Goal: Task Accomplishment & Management: Manage account settings

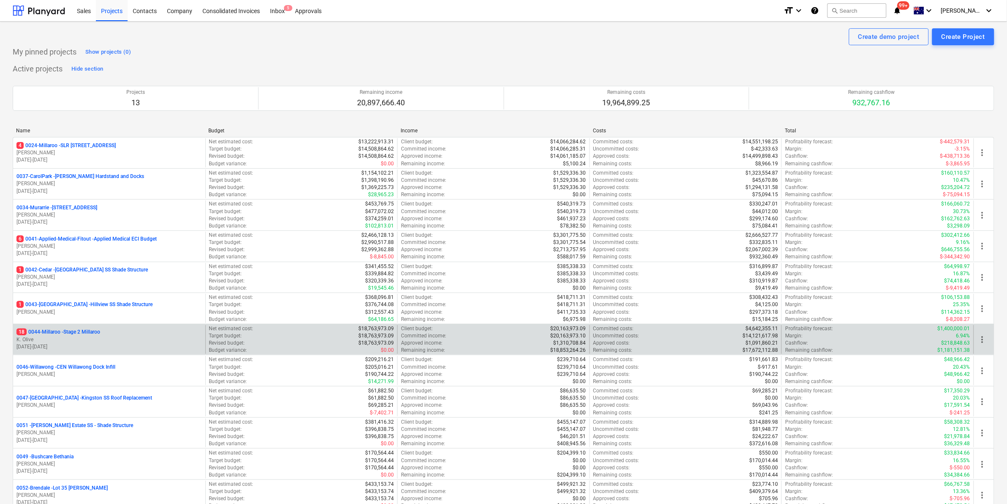
click at [60, 331] on p "18 0044-Millaroo - Stage 2 Millaroo" at bounding box center [58, 331] width 84 height 7
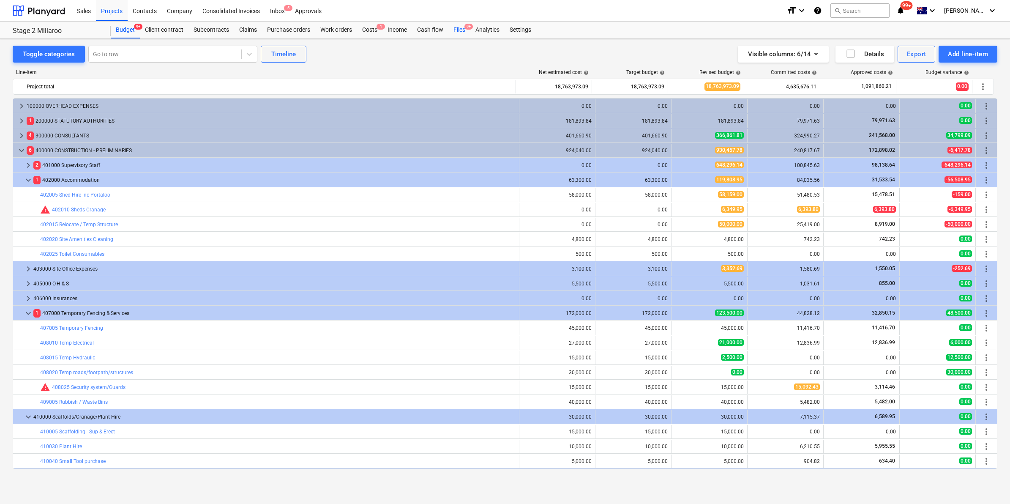
click at [462, 28] on div "Files 9+" at bounding box center [459, 30] width 22 height 17
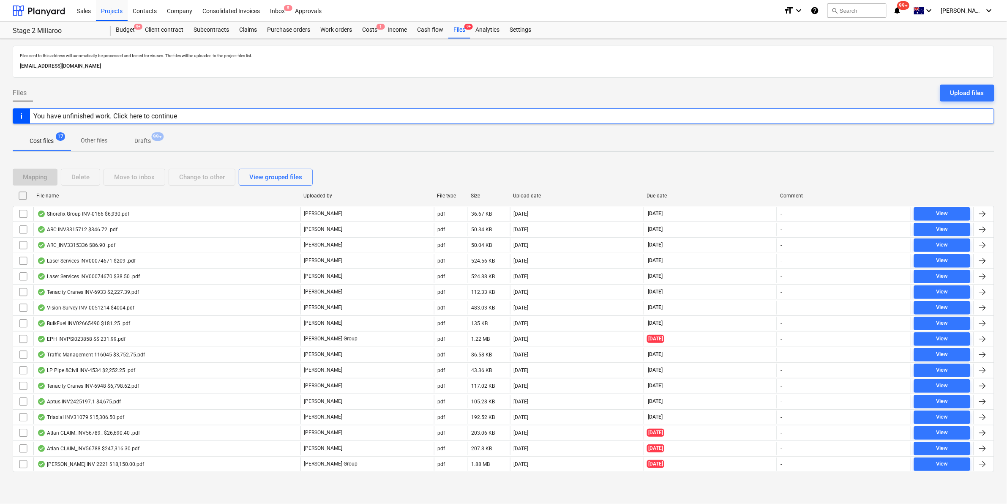
click at [57, 193] on div "File name" at bounding box center [166, 196] width 260 height 6
checkbox input "false"
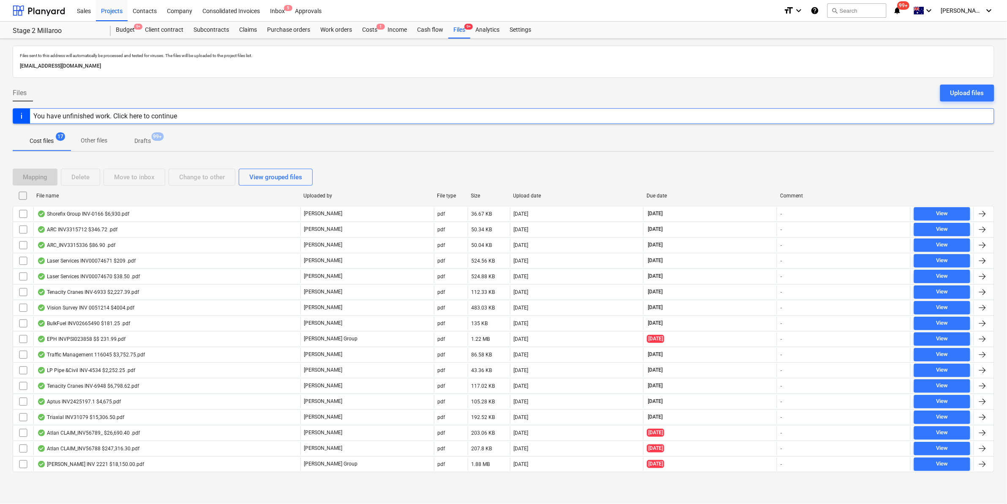
checkbox input "false"
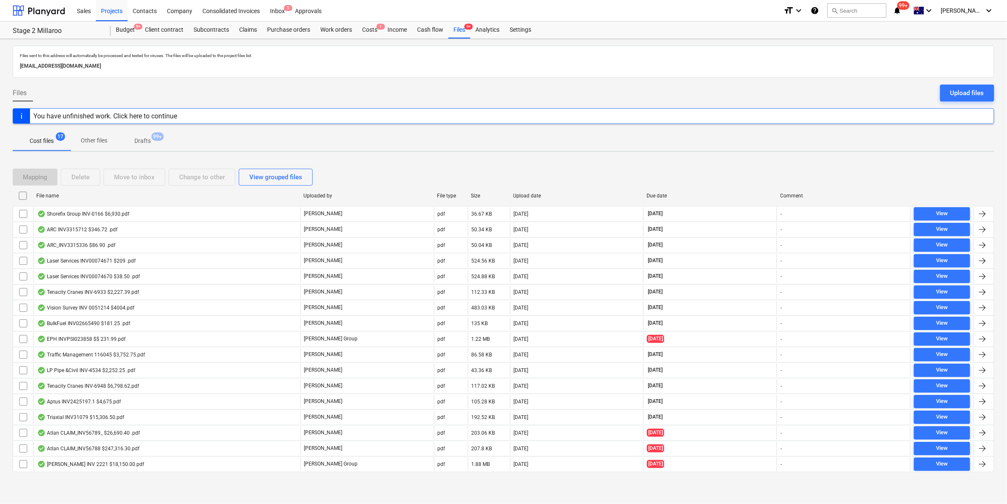
checkbox input "false"
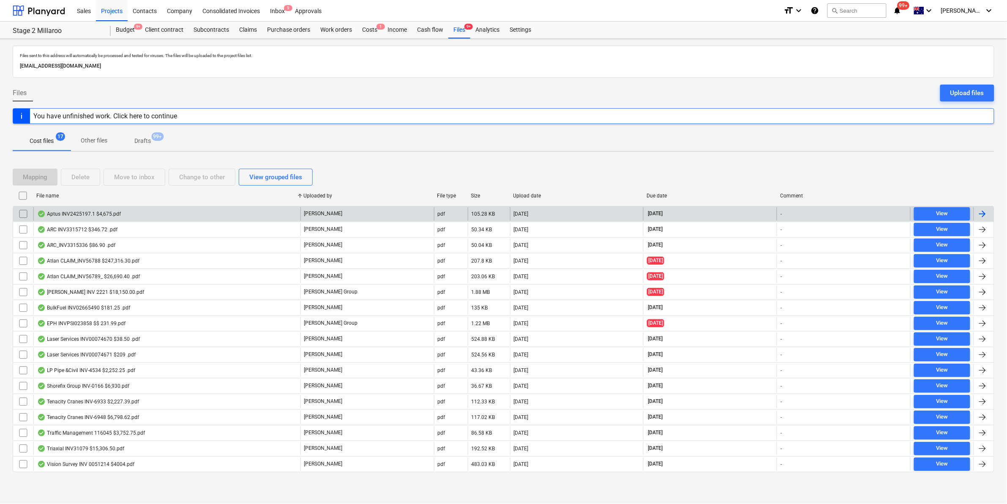
click at [135, 214] on div "Aptus INV2425197.1 $4,675.pdf" at bounding box center [166, 214] width 267 height 14
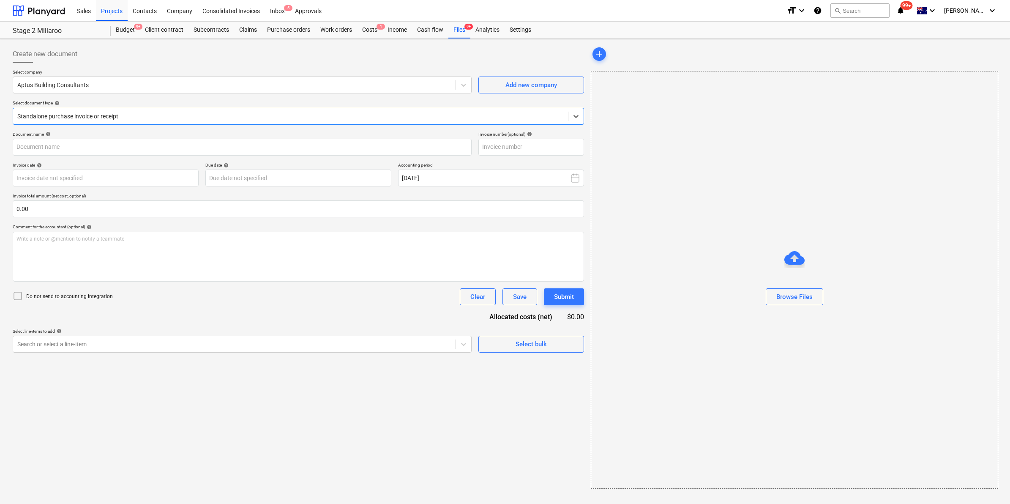
type input "2425197.1"
type input "[DATE]"
click at [463, 30] on div "Files 9+" at bounding box center [459, 30] width 22 height 17
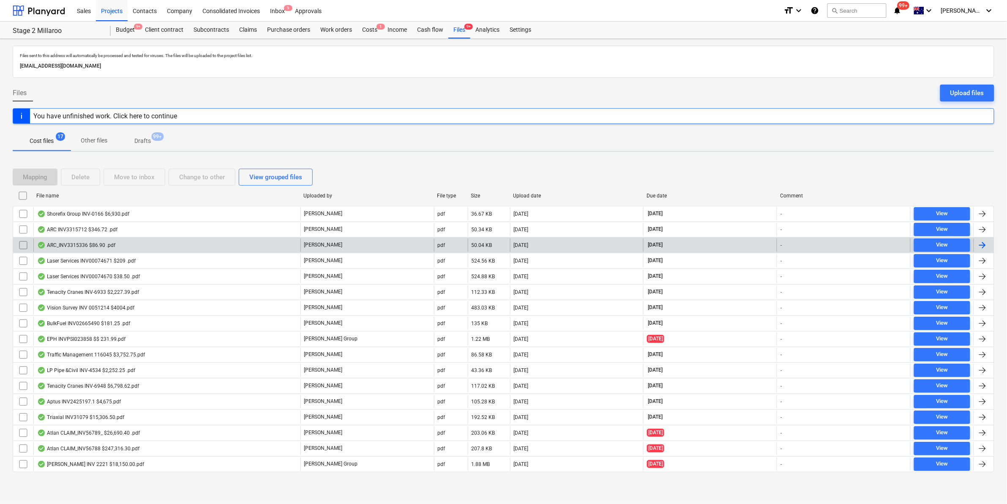
click at [125, 248] on div "ARC_INV3315336 $86.90 .pdf" at bounding box center [166, 245] width 267 height 14
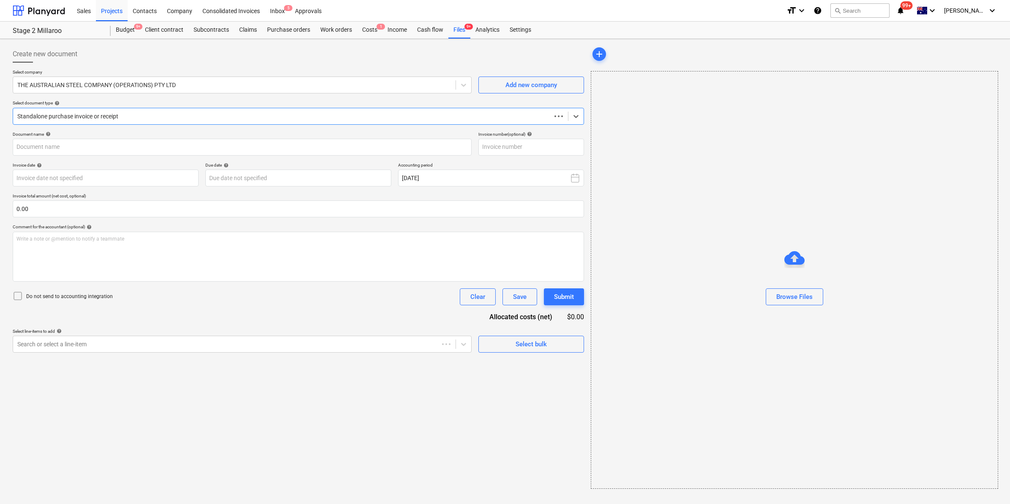
type input "3315336"
type input "[DATE]"
click at [354, 81] on div at bounding box center [233, 85] width 432 height 8
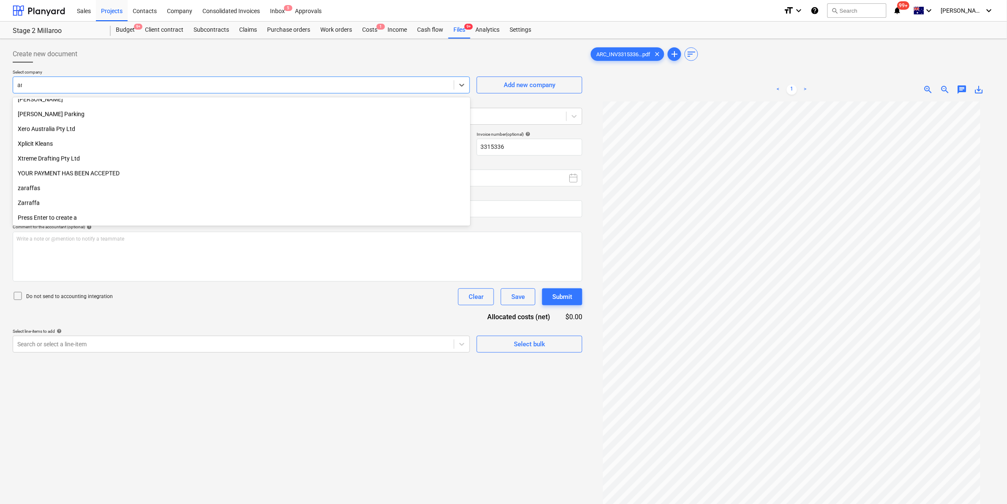
scroll to position [1826, 0]
type input "arc"
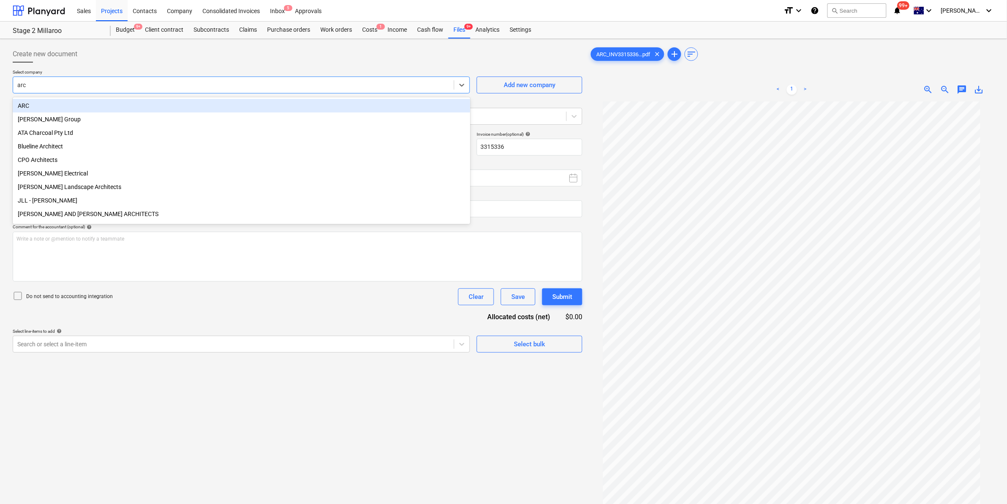
click at [121, 109] on div "ARC" at bounding box center [242, 106] width 458 height 14
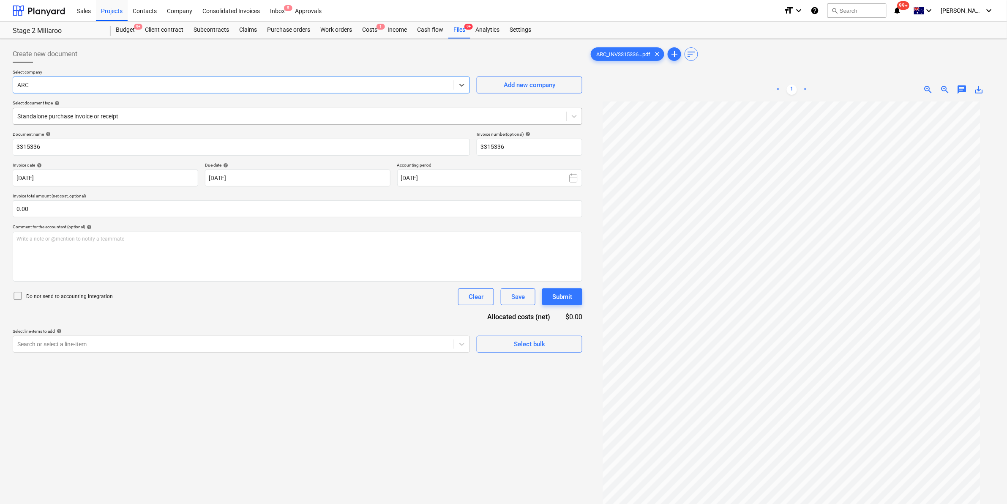
click at [89, 120] on div at bounding box center [289, 116] width 545 height 8
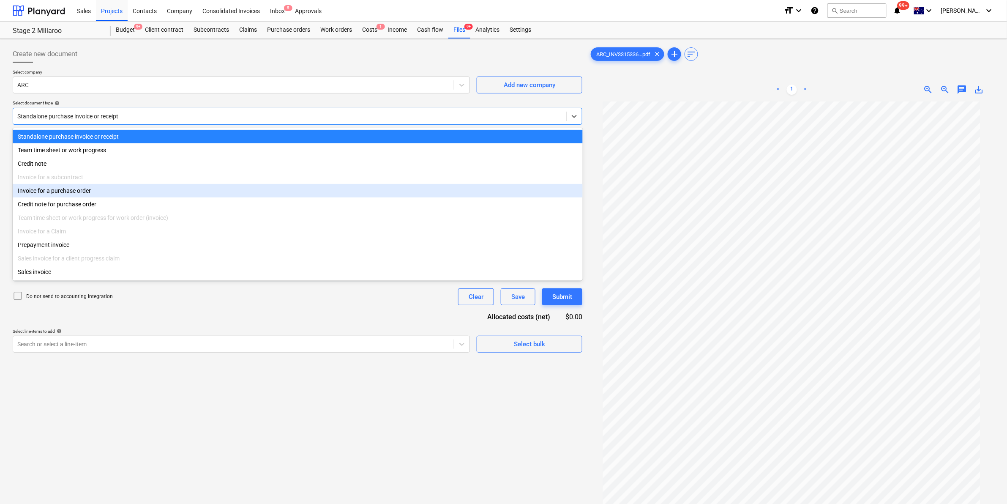
click at [69, 194] on div "Invoice for a purchase order" at bounding box center [298, 191] width 570 height 14
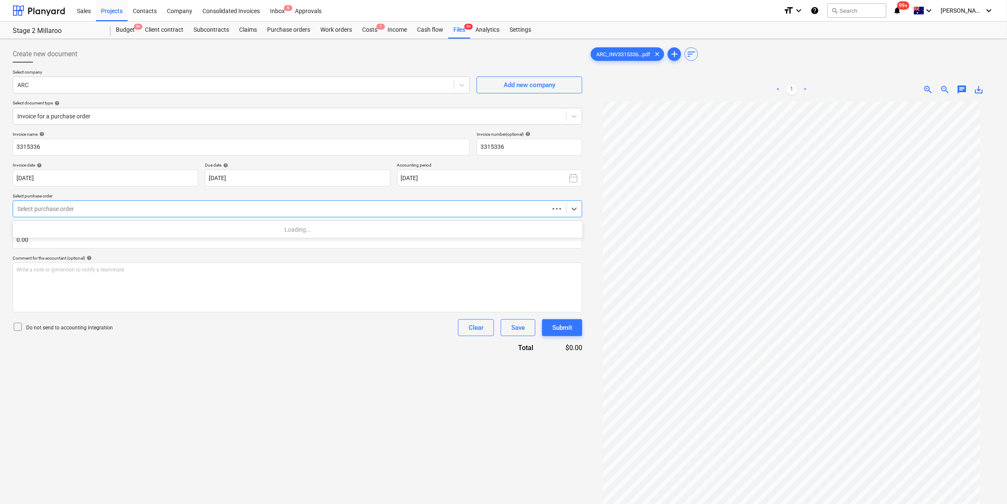
click at [113, 215] on div "Select purchase order" at bounding box center [281, 209] width 536 height 12
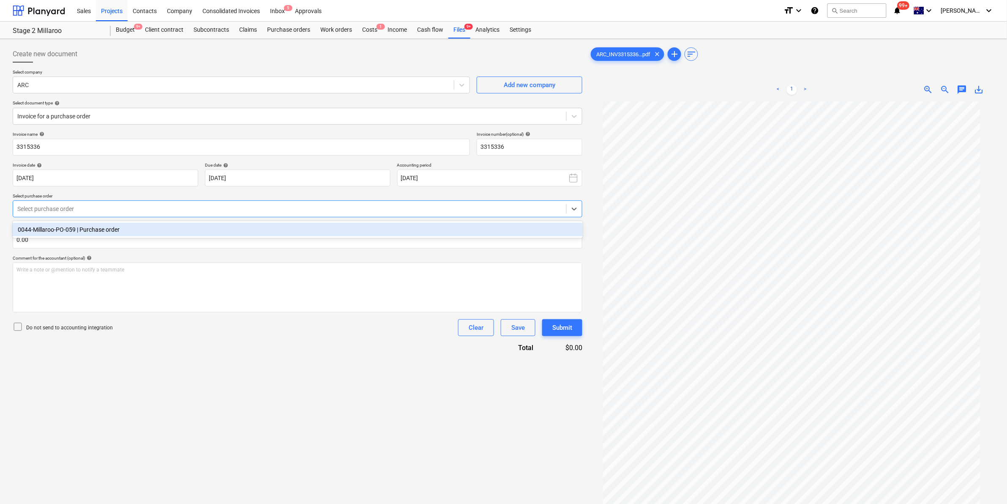
click at [102, 231] on div "0044-Millaroo-PO-059 | Purchase order" at bounding box center [298, 230] width 570 height 14
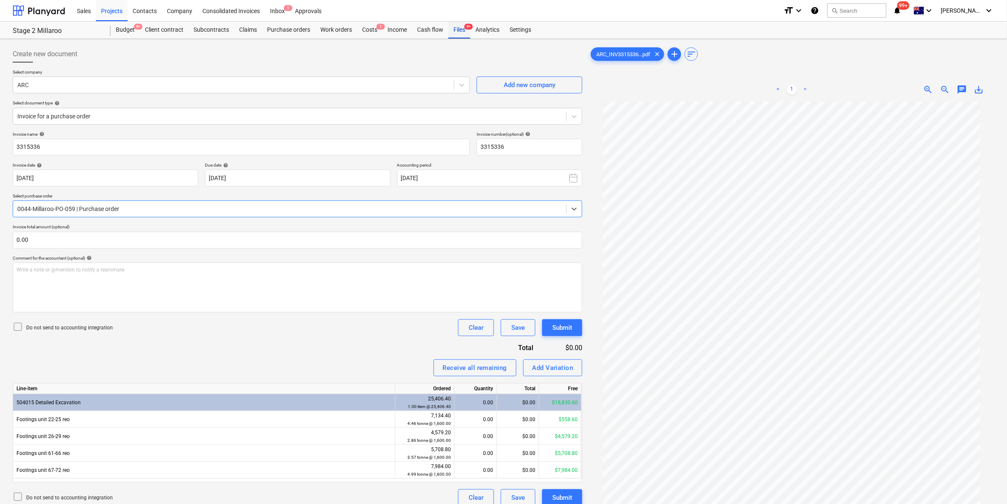
click at [461, 26] on div "Files 9+" at bounding box center [459, 30] width 22 height 17
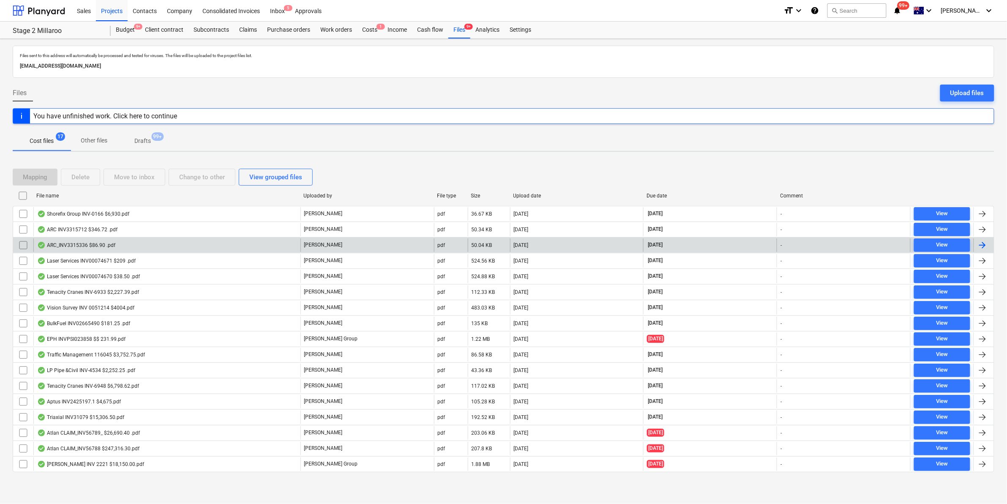
click at [22, 243] on input "checkbox" at bounding box center [23, 245] width 14 height 14
click at [138, 176] on div "Move to inbox" at bounding box center [134, 177] width 41 height 11
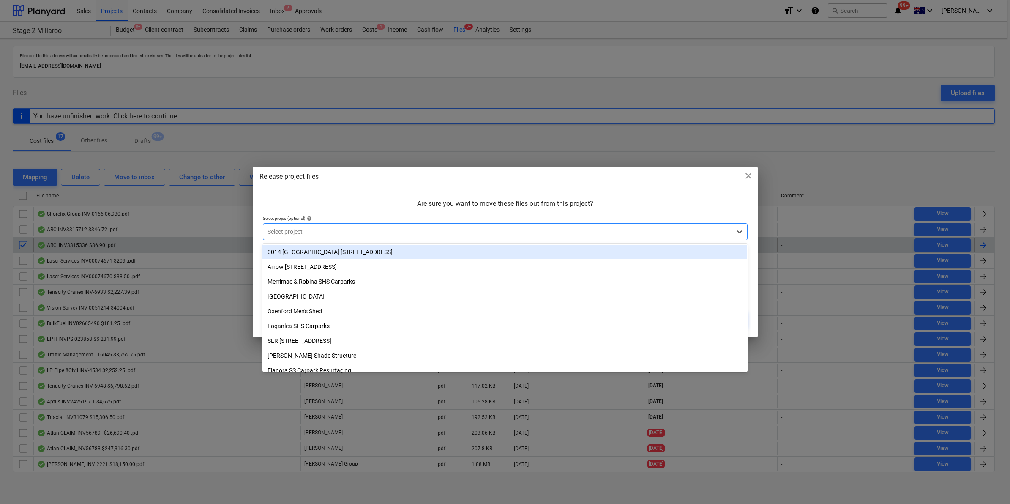
click at [313, 235] on div at bounding box center [498, 231] width 460 height 8
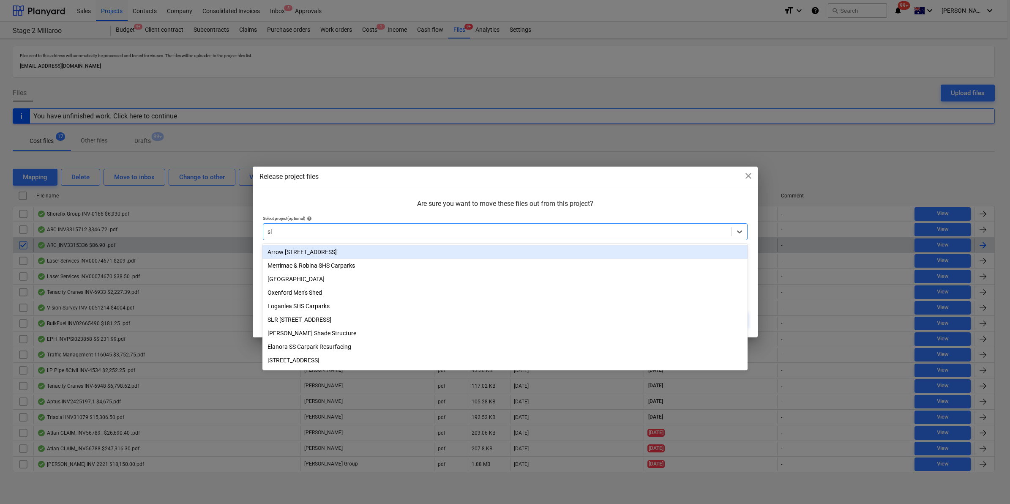
type input "slr"
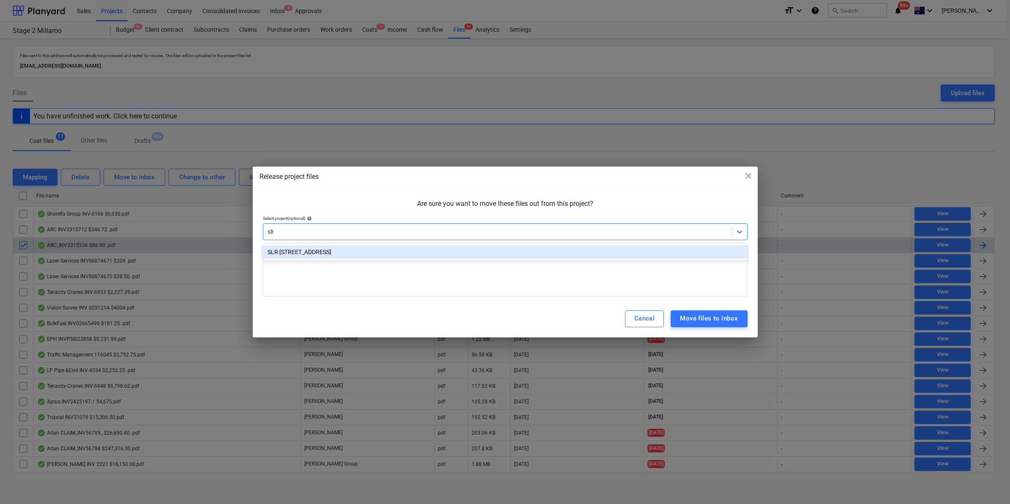
click at [319, 250] on div "SLR [STREET_ADDRESS]" at bounding box center [504, 252] width 485 height 14
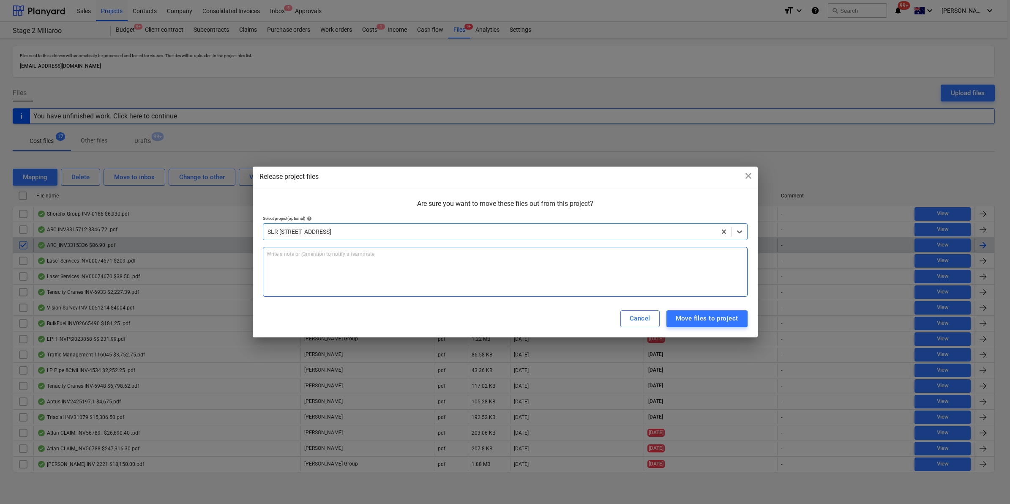
click at [379, 262] on div "Write a note or @mention to notify a teammate [PERSON_NAME]" at bounding box center [505, 272] width 485 height 50
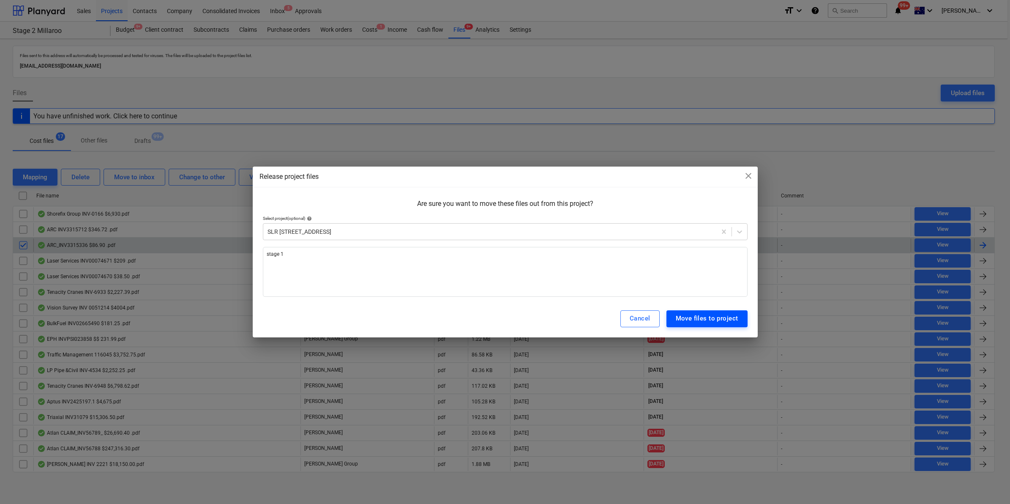
click at [710, 318] on div "Move files to project" at bounding box center [707, 318] width 63 height 11
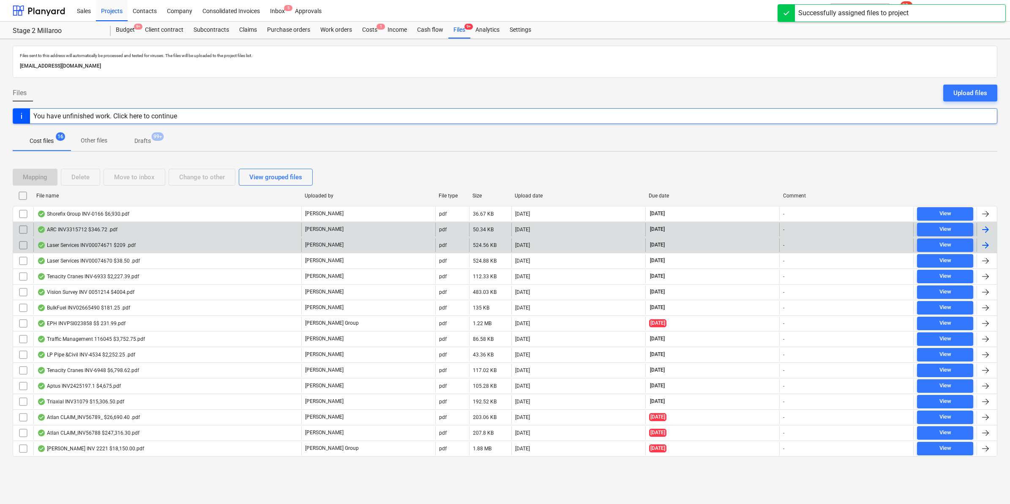
click at [115, 229] on div "ARC INV3315712 $346.72 .pdf" at bounding box center [77, 229] width 80 height 7
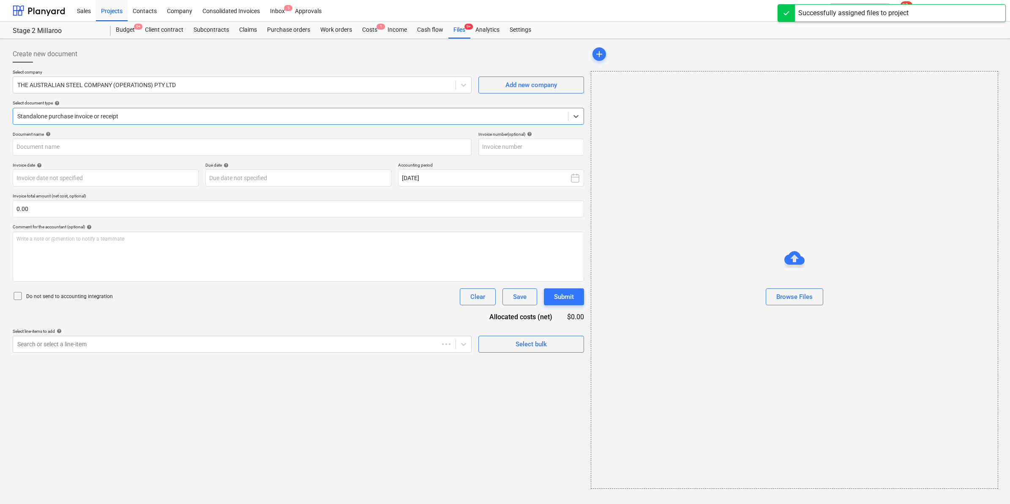
type input "3315712"
type input "[DATE]"
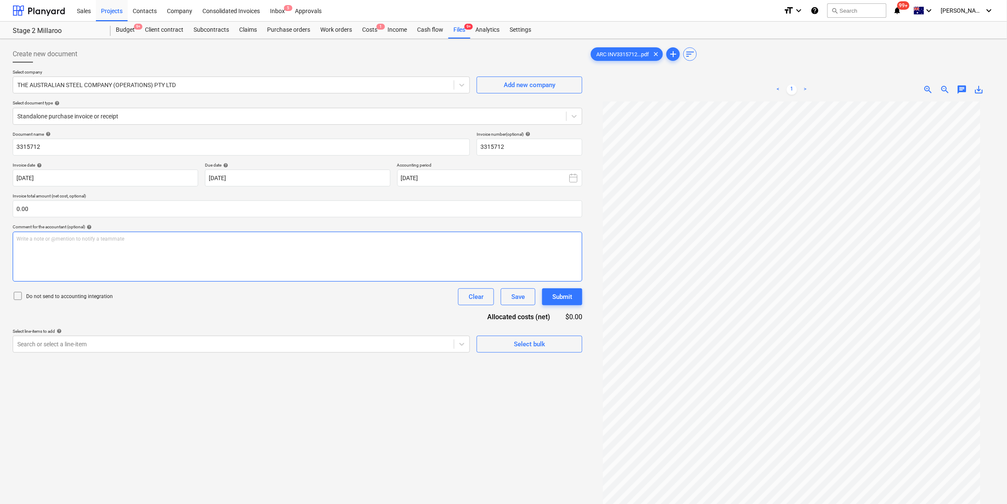
click at [277, 244] on div "Write a note or @mention to notify a teammate [PERSON_NAME]" at bounding box center [298, 257] width 570 height 50
click at [415, 86] on div at bounding box center [233, 85] width 432 height 8
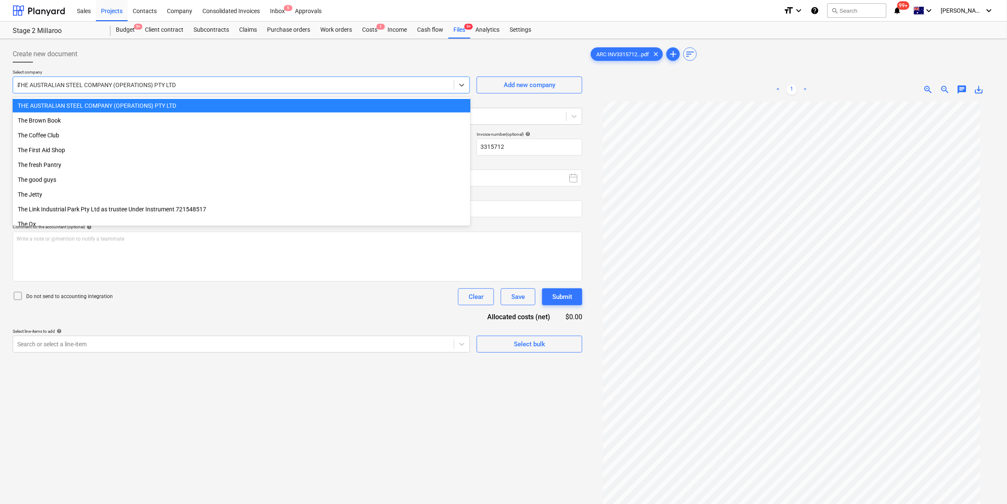
scroll to position [1826, 0]
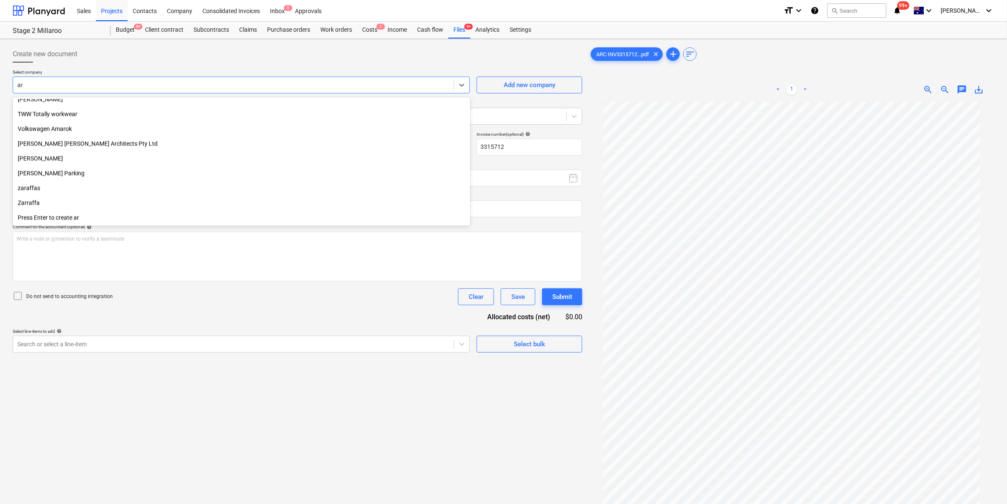
type input "arc"
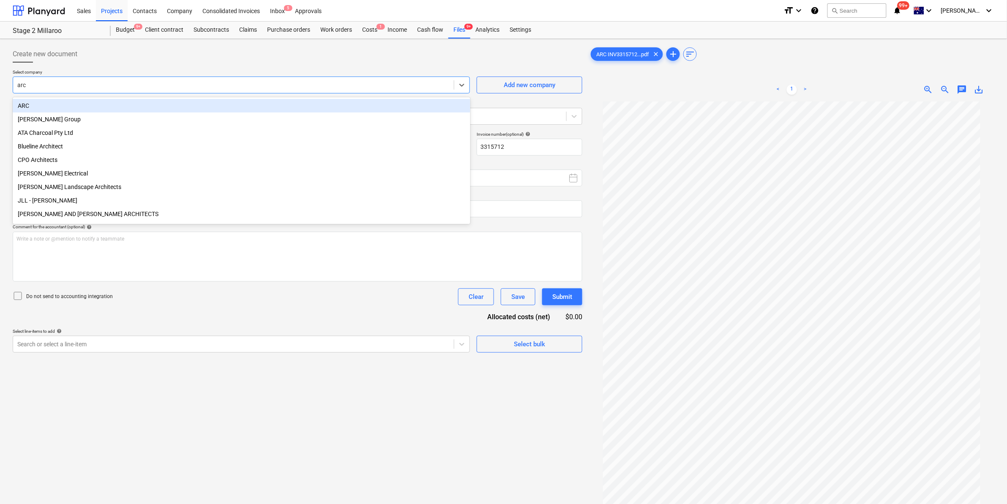
click at [139, 104] on div "ARC" at bounding box center [242, 106] width 458 height 14
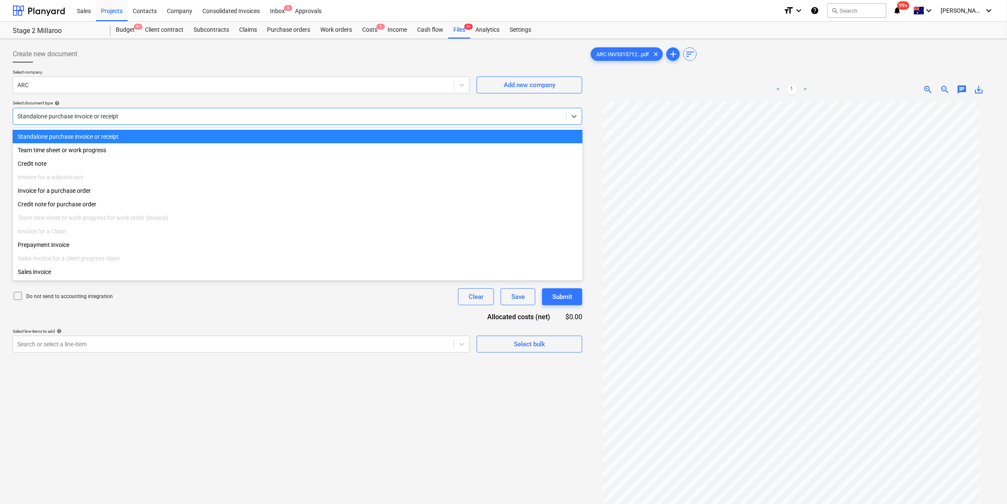
click at [117, 117] on div at bounding box center [289, 116] width 545 height 8
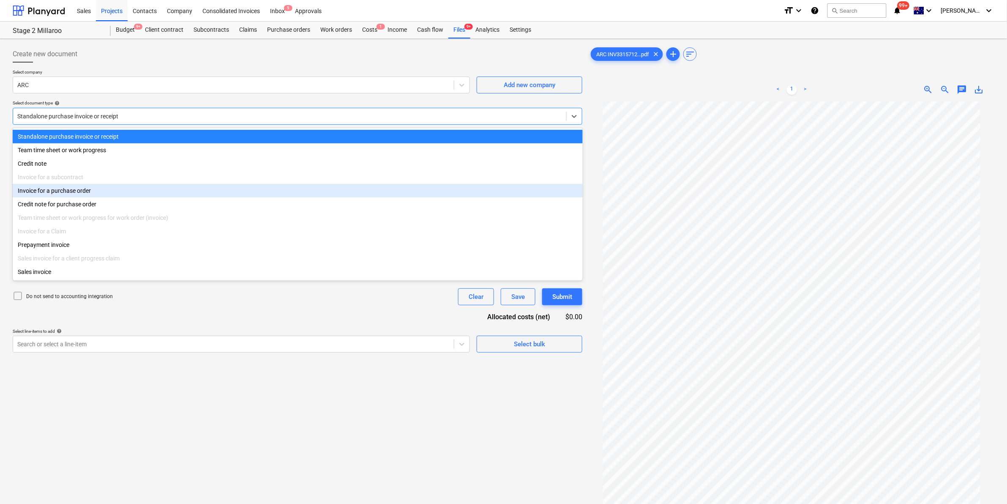
click at [62, 189] on div "Invoice for a purchase order" at bounding box center [298, 191] width 570 height 14
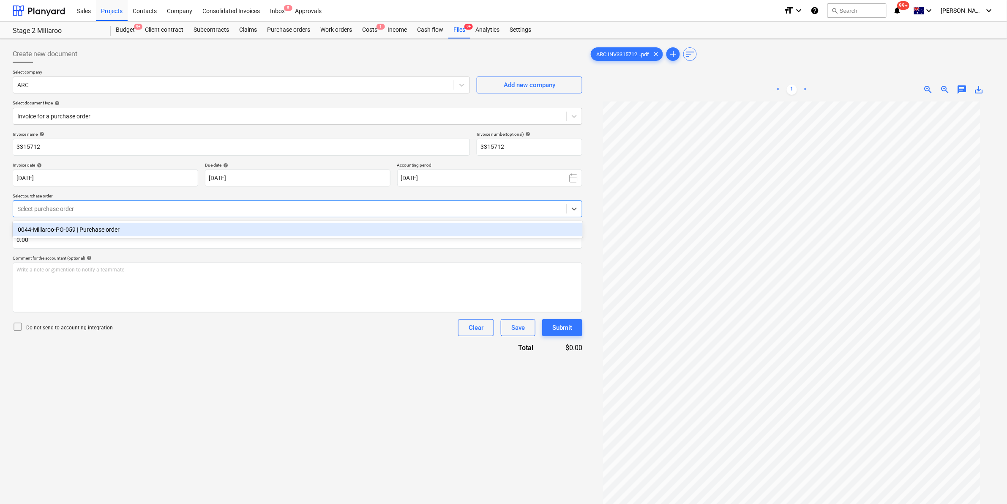
click at [119, 213] on div at bounding box center [289, 209] width 545 height 8
click at [113, 227] on div "0044-Millaroo-PO-059 | Purchase order" at bounding box center [298, 230] width 570 height 14
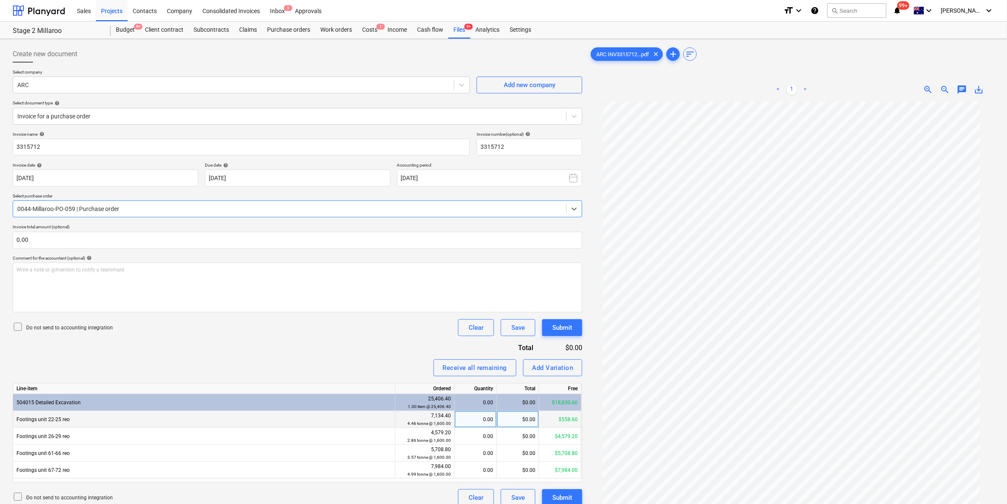
click at [533, 421] on div "$0.00" at bounding box center [518, 419] width 42 height 17
type input "315.2"
click at [355, 342] on div "Invoice name help 3315712 Invoice number (optional) help 3315712 Invoice date h…" at bounding box center [298, 318] width 570 height 374
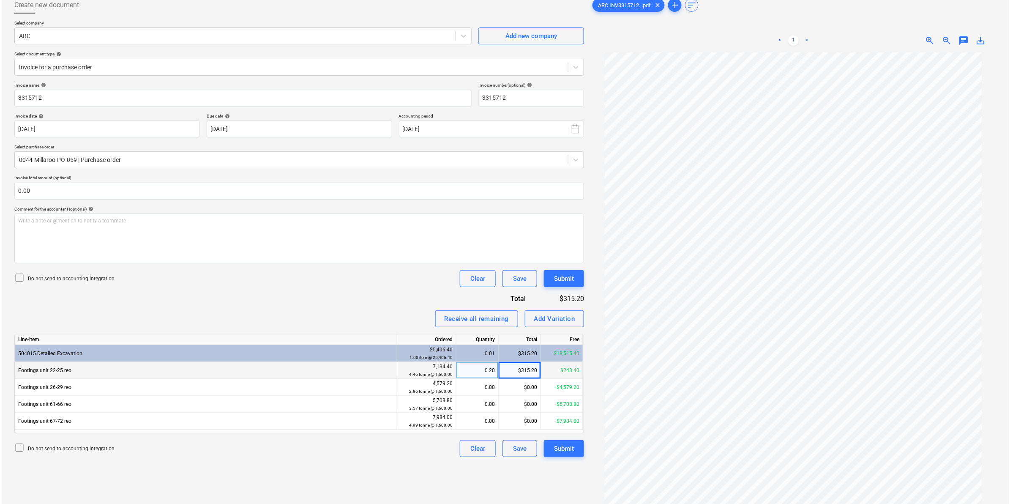
scroll to position [85, 0]
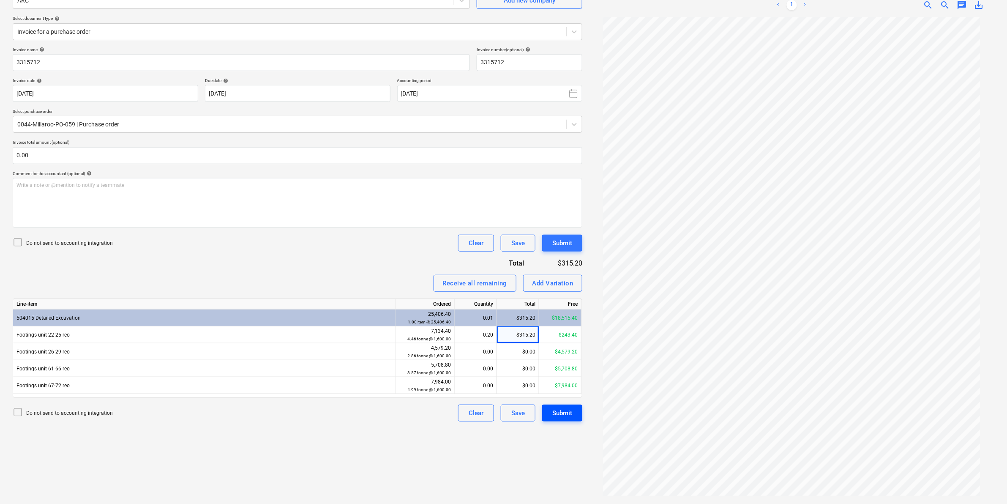
click at [564, 411] on div "Submit" at bounding box center [562, 412] width 20 height 11
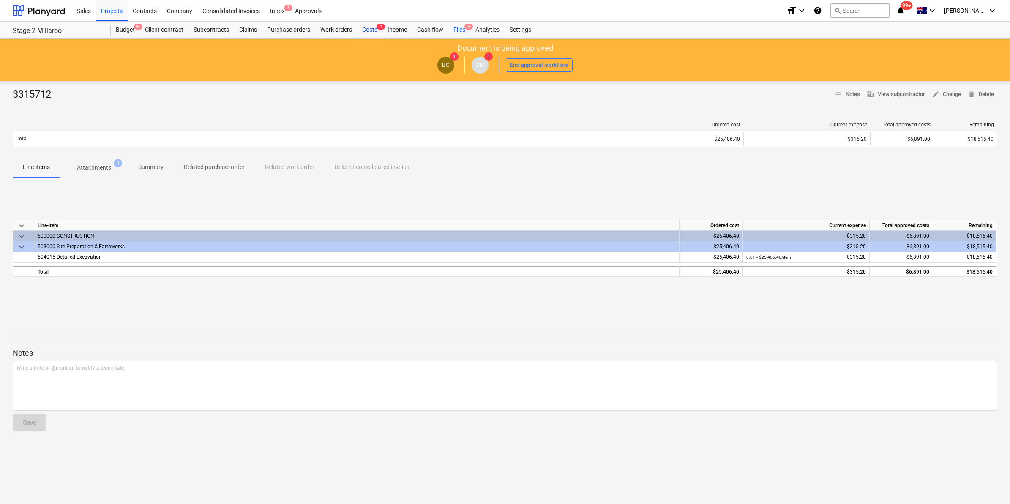
click at [461, 26] on div "Files 9+" at bounding box center [459, 30] width 22 height 17
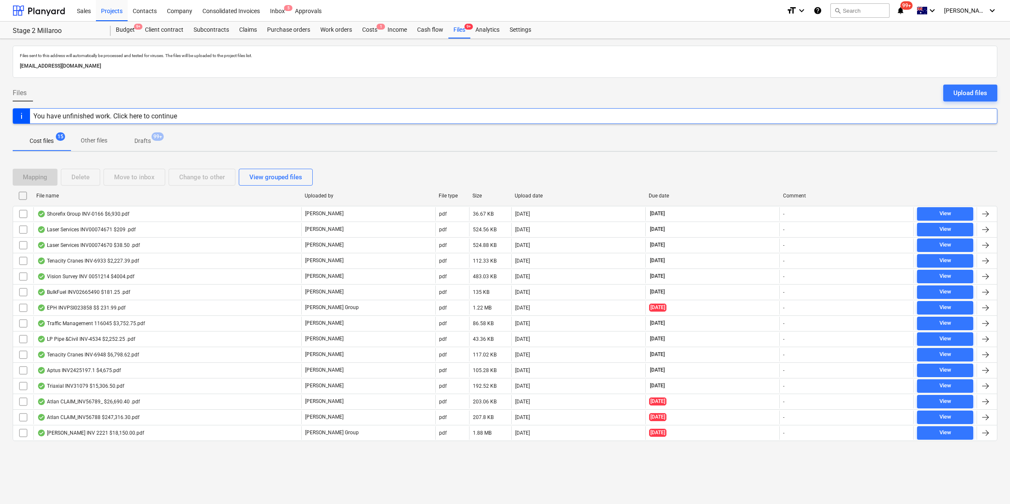
click at [89, 195] on div "File name" at bounding box center [167, 196] width 262 height 6
checkbox input "false"
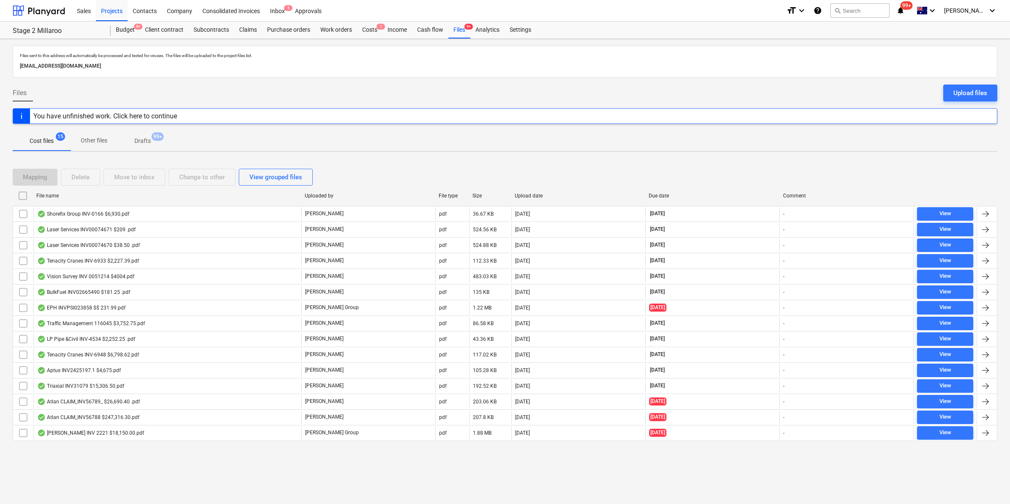
checkbox input "false"
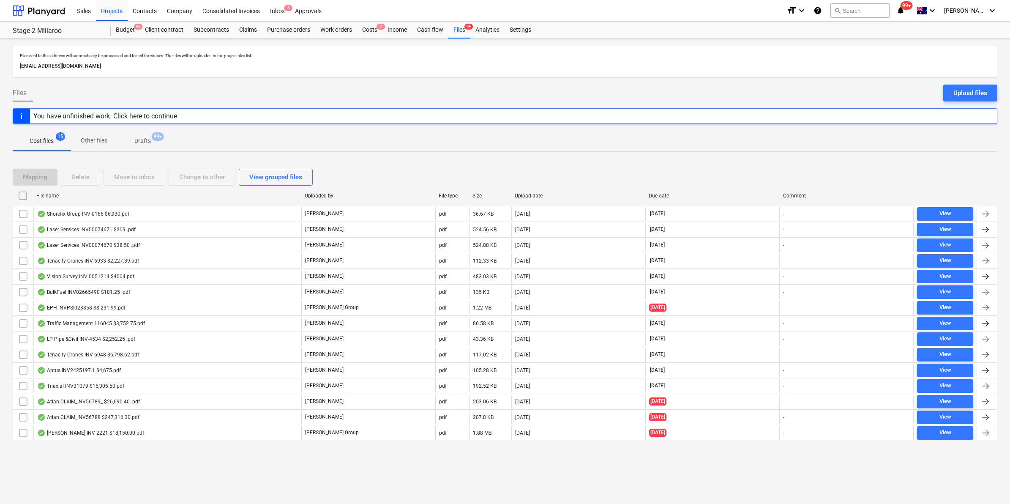
checkbox input "false"
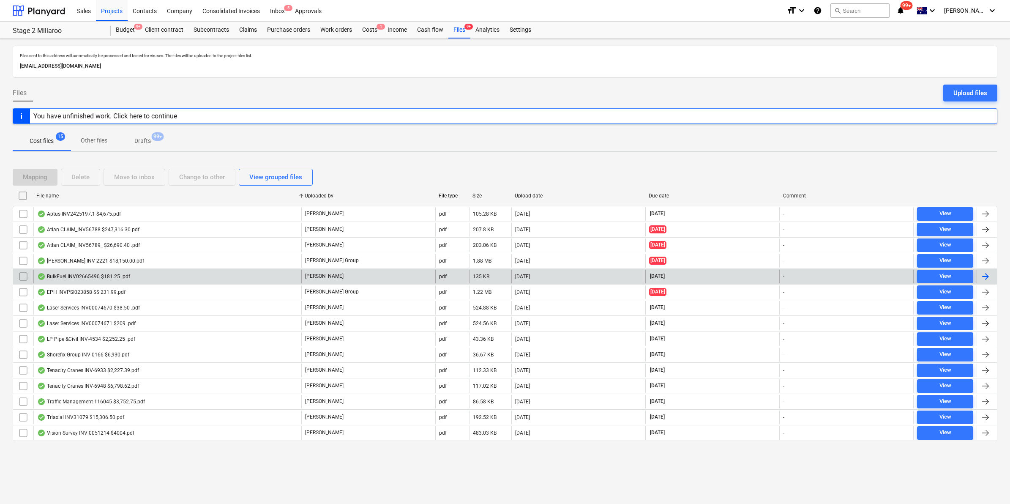
click at [115, 277] on div "BulkFuel INV02665490 $181.25 .pdf" at bounding box center [83, 276] width 93 height 7
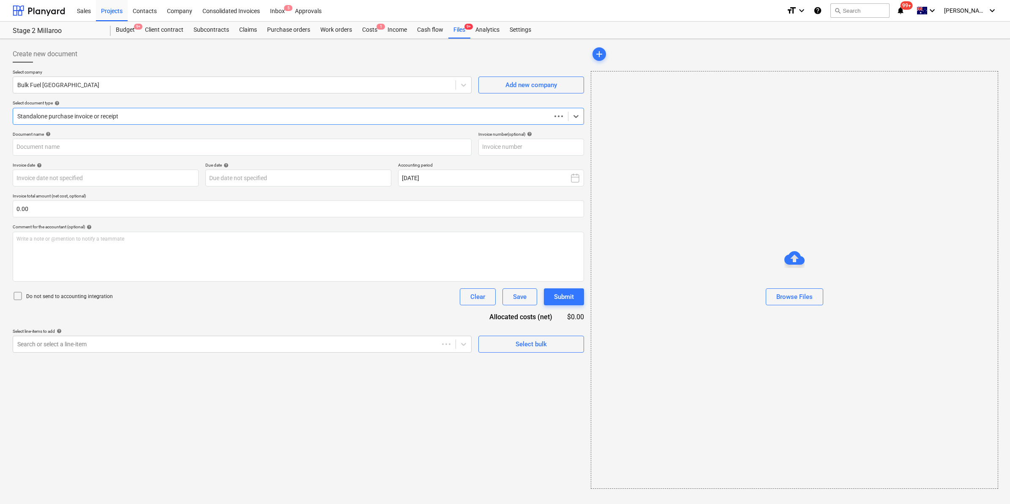
type input "02665490"
type input "[DATE]"
click at [99, 347] on div at bounding box center [233, 344] width 432 height 8
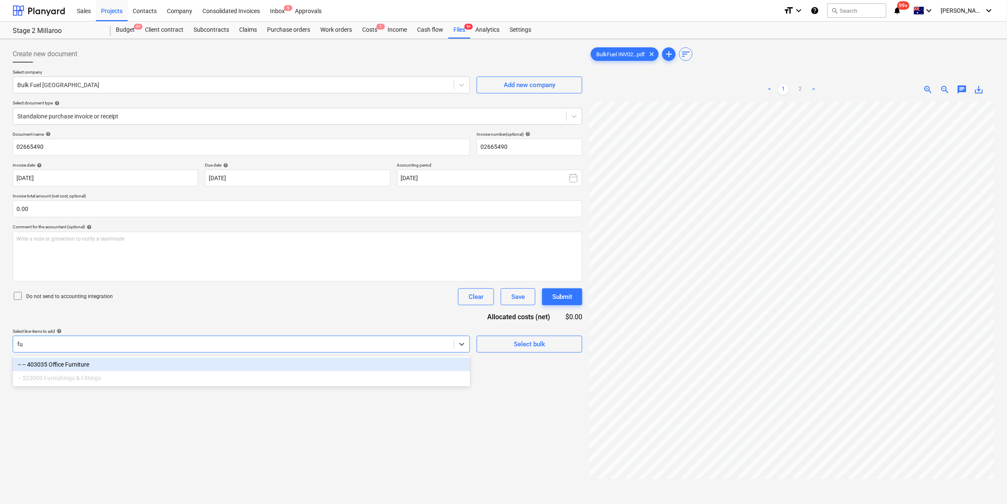
type input "f"
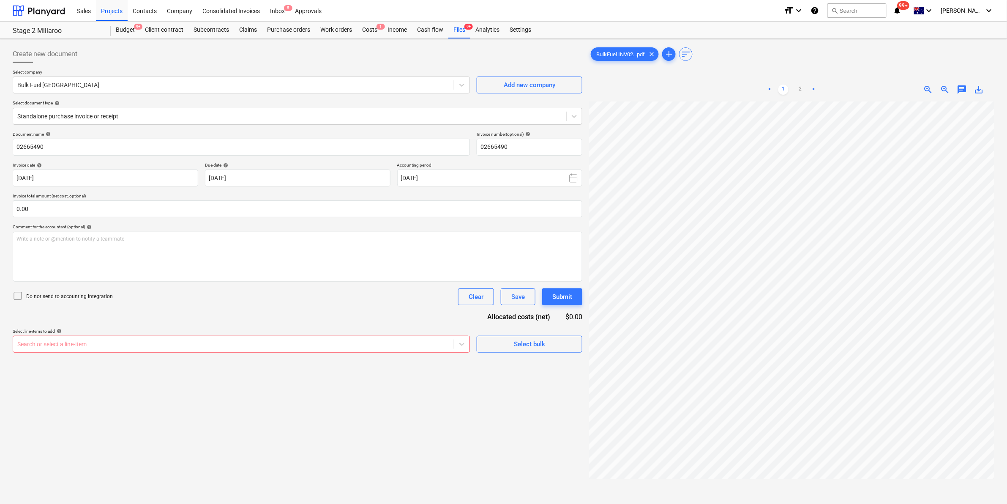
click at [289, 311] on div "Document name help 02665490 Invoice number (optional) help 02665490 Invoice dat…" at bounding box center [298, 241] width 570 height 221
click at [459, 35] on div "Files 9+" at bounding box center [459, 30] width 22 height 17
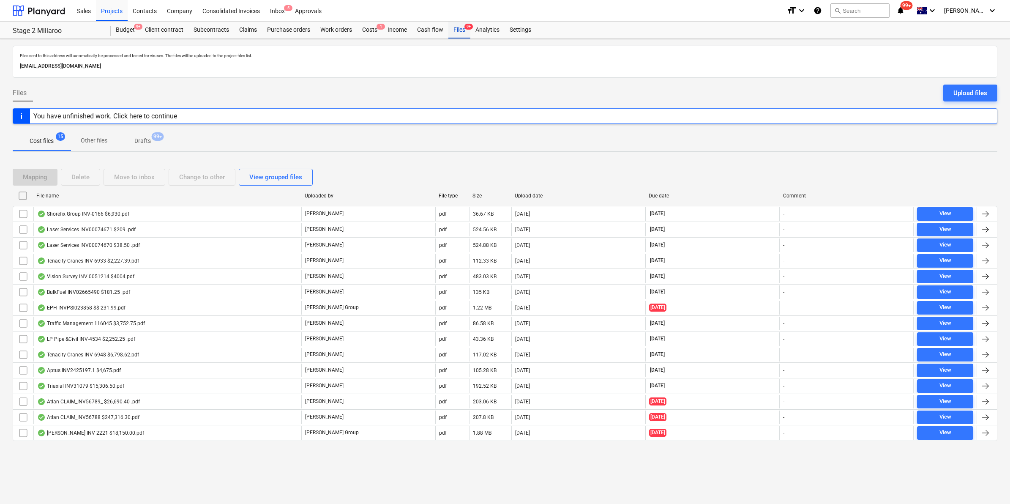
click at [456, 27] on div "Files 9+" at bounding box center [459, 30] width 22 height 17
click at [382, 143] on div "Cost files 15 Other files Drafts 99+" at bounding box center [505, 141] width 985 height 20
